Goal: Task Accomplishment & Management: Manage account settings

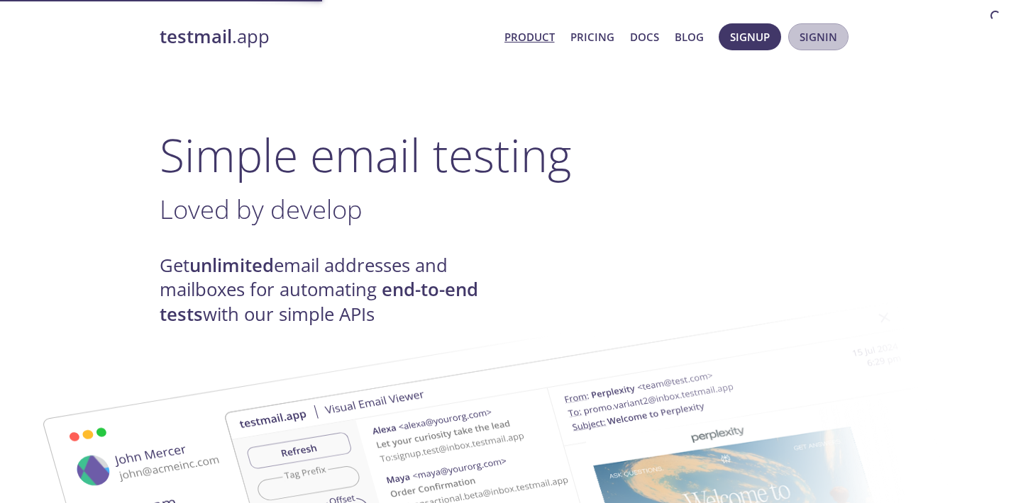
click at [813, 38] on span "Signin" at bounding box center [818, 37] width 38 height 18
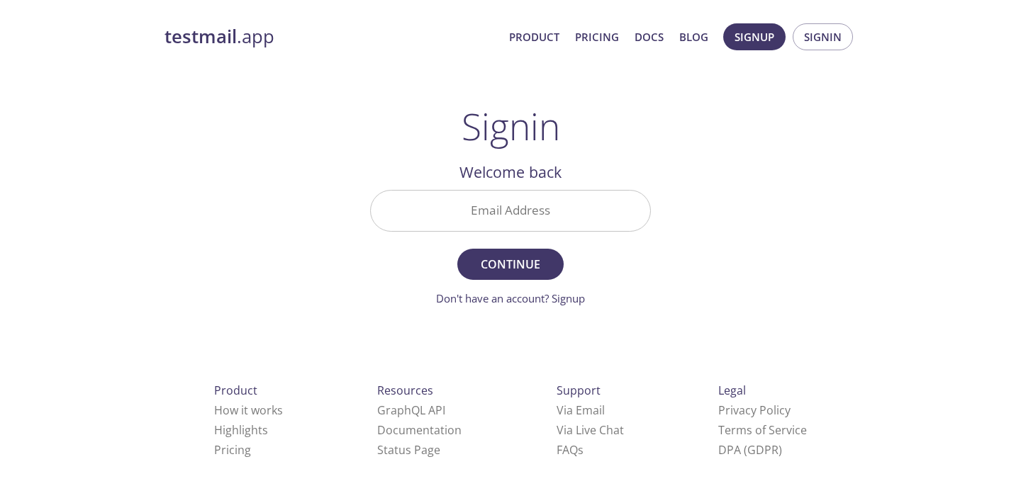
click at [753, 148] on div "testmail .app Product Pricing Docs Blog Signup Signin Signin Welcome back Email…" at bounding box center [510, 309] width 726 height 591
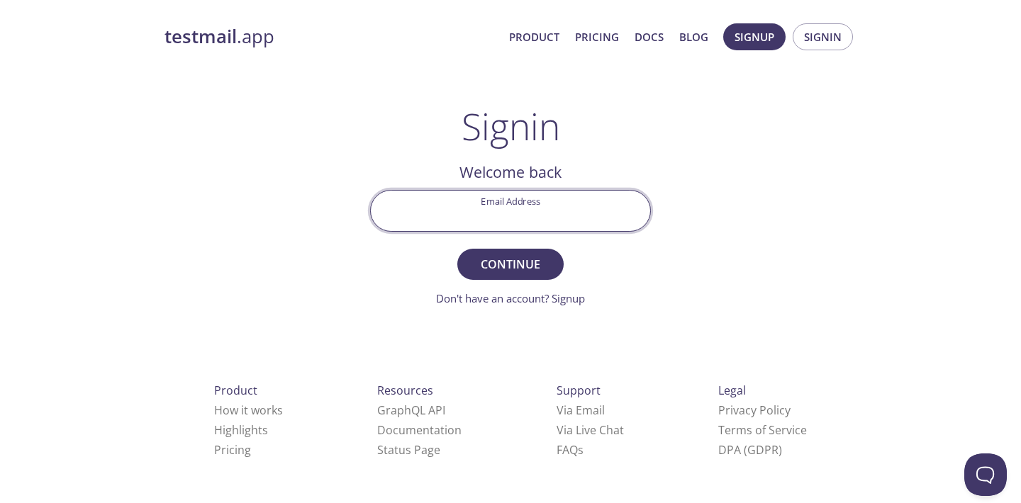
click at [542, 226] on input "Email Address" at bounding box center [510, 211] width 279 height 40
type input "[EMAIL_ADDRESS][DOMAIN_NAME]"
click at [514, 266] on span "Continue" at bounding box center [510, 265] width 75 height 20
click at [518, 198] on input "Signin Security Code" at bounding box center [510, 211] width 279 height 40
paste input "5V3K1U2"
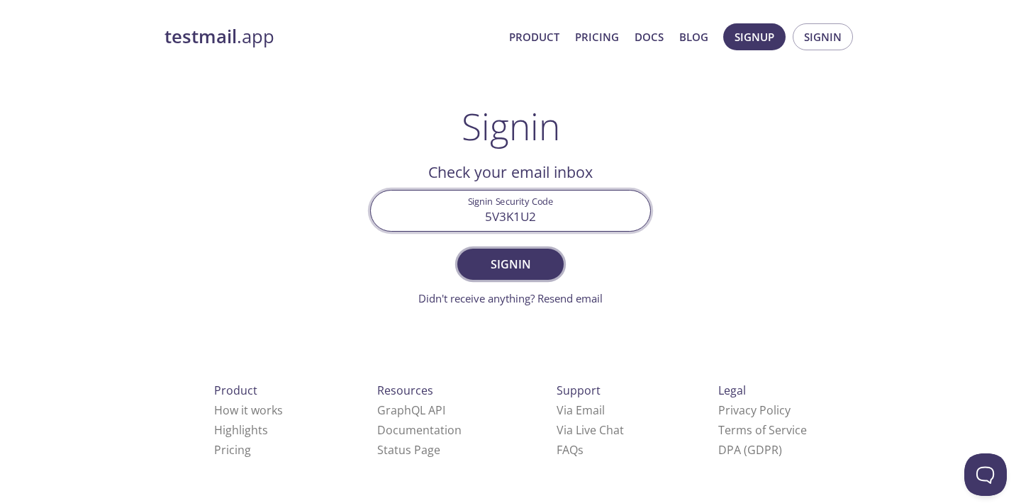
type input "5V3K1U2"
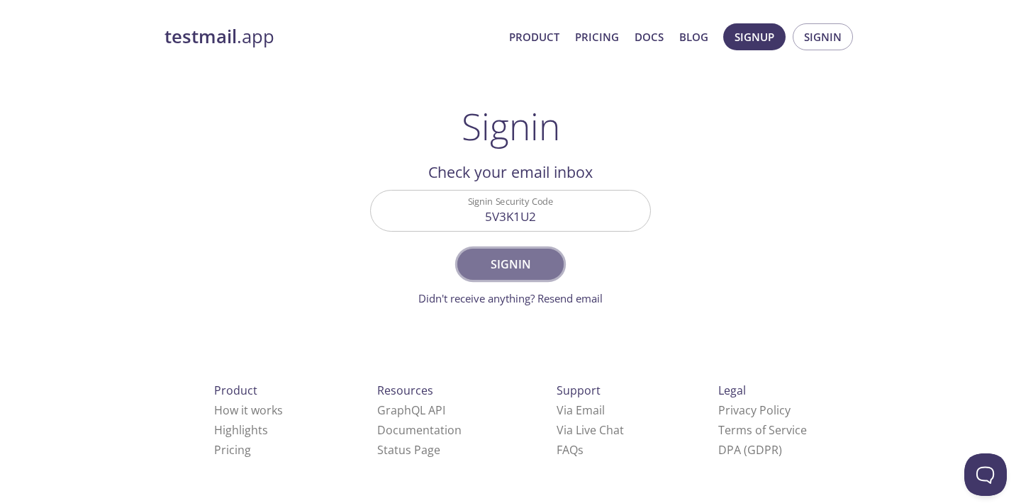
click at [494, 262] on span "Signin" at bounding box center [510, 265] width 75 height 20
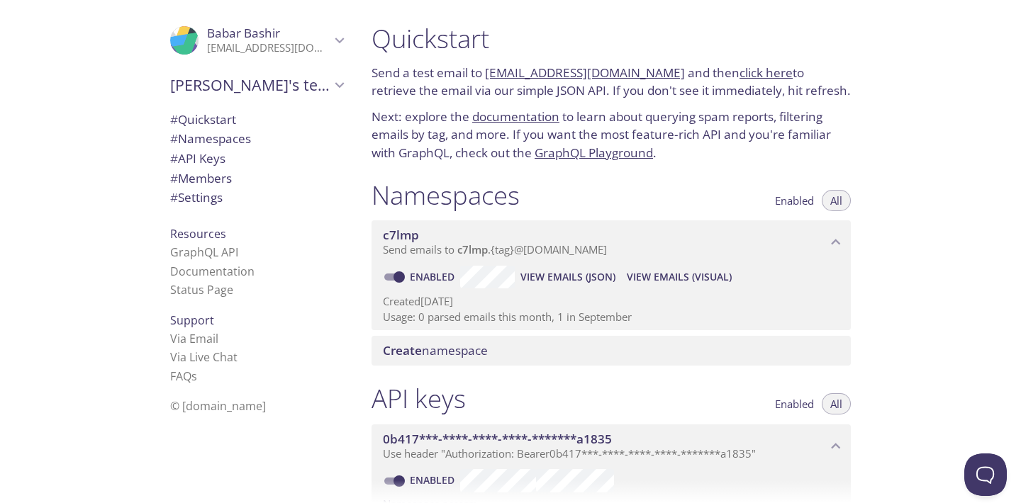
click at [592, 274] on span "View Emails (JSON)" at bounding box center [568, 277] width 95 height 17
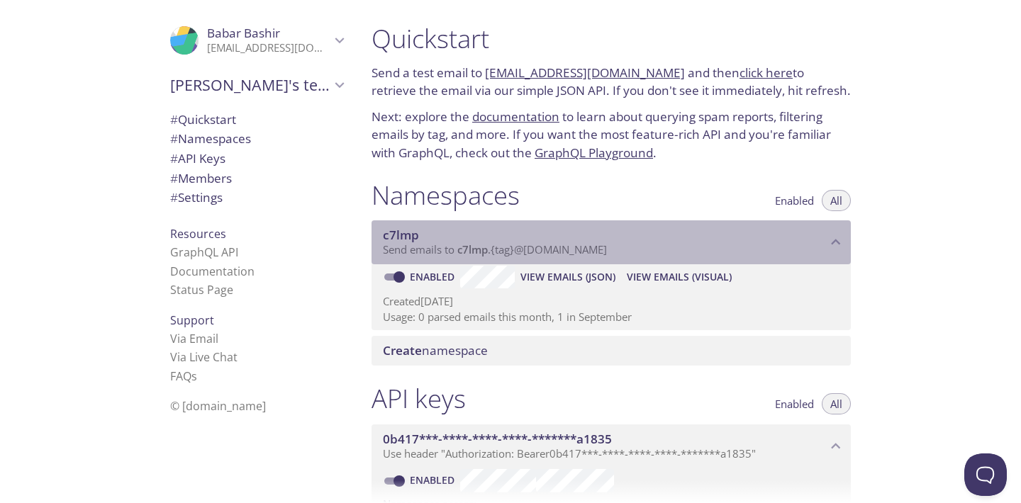
drag, startPoint x: 460, startPoint y: 252, endPoint x: 523, endPoint y: 244, distance: 63.7
click at [523, 244] on span "Send emails to c7lmp . {tag} @[DOMAIN_NAME]" at bounding box center [495, 250] width 224 height 14
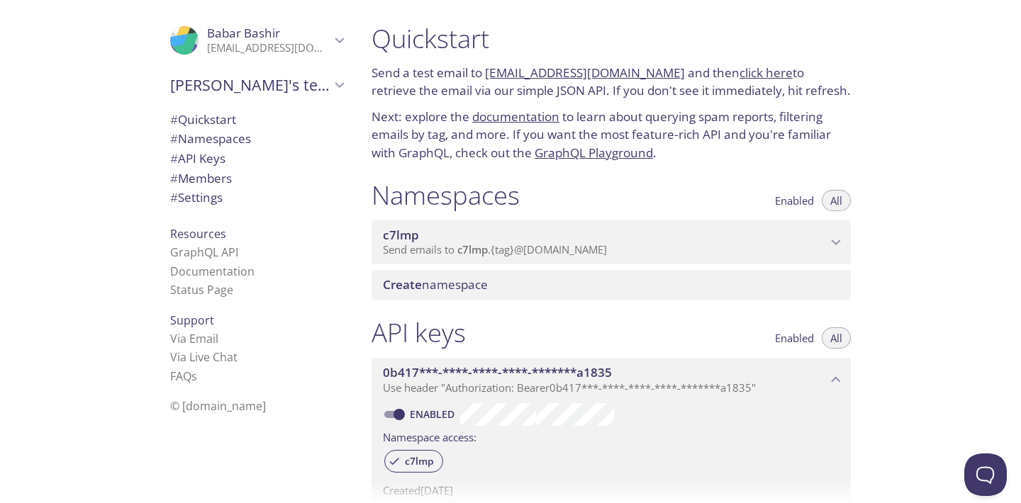
click at [604, 248] on span "Send emails to c7lmp . {tag} @[DOMAIN_NAME]" at bounding box center [495, 250] width 224 height 14
